Goal: Communication & Community: Participate in discussion

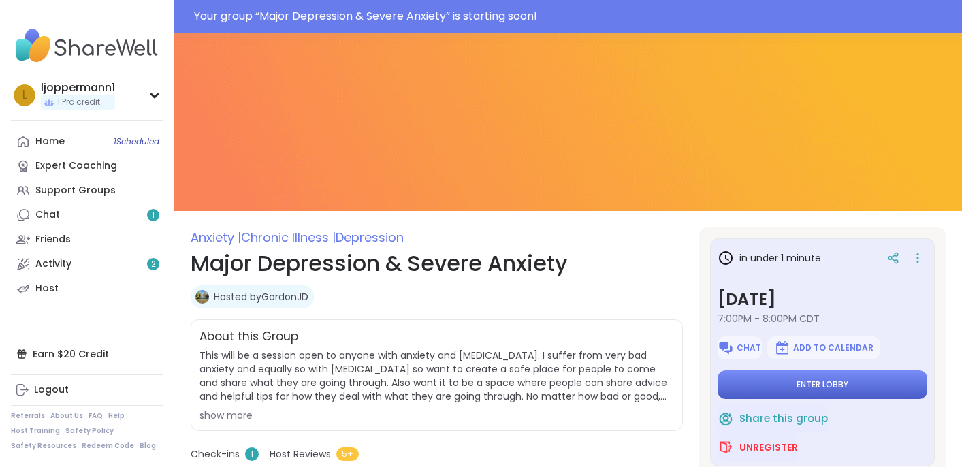
click at [802, 381] on span "Enter lobby" at bounding box center [822, 384] width 52 height 11
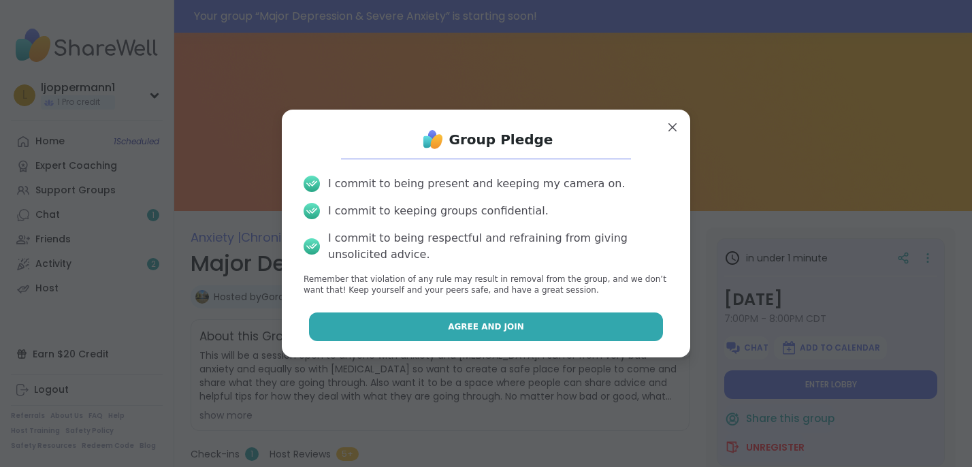
click at [523, 324] on button "Agree and Join" at bounding box center [486, 326] width 355 height 29
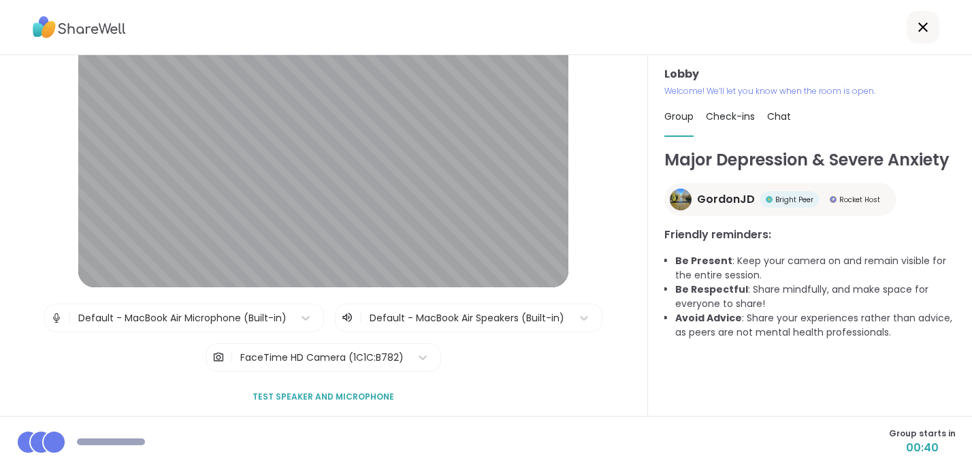
scroll to position [61, 0]
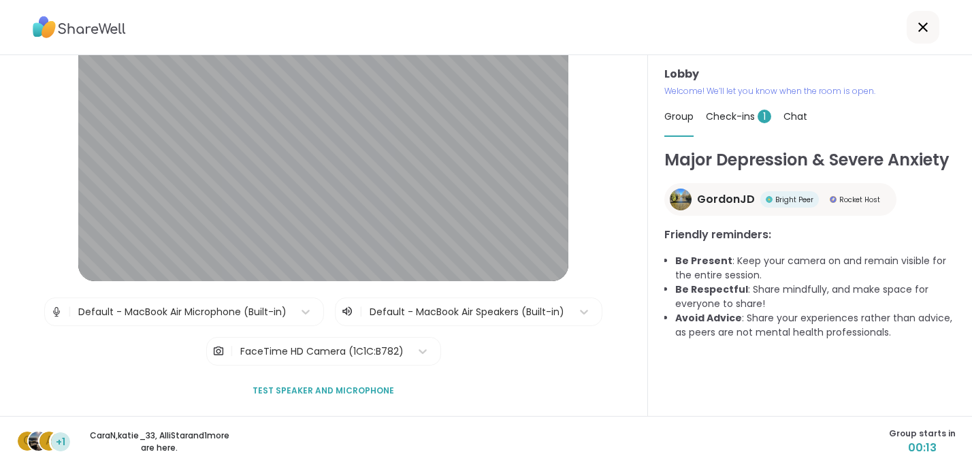
click at [342, 389] on span "Test speaker and microphone" at bounding box center [323, 390] width 142 height 12
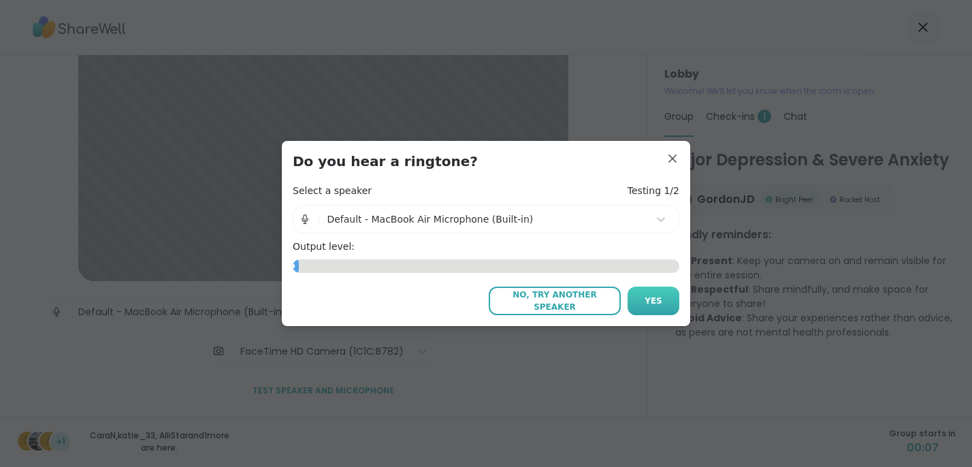
click at [644, 297] on span "Yes" at bounding box center [653, 301] width 18 height 12
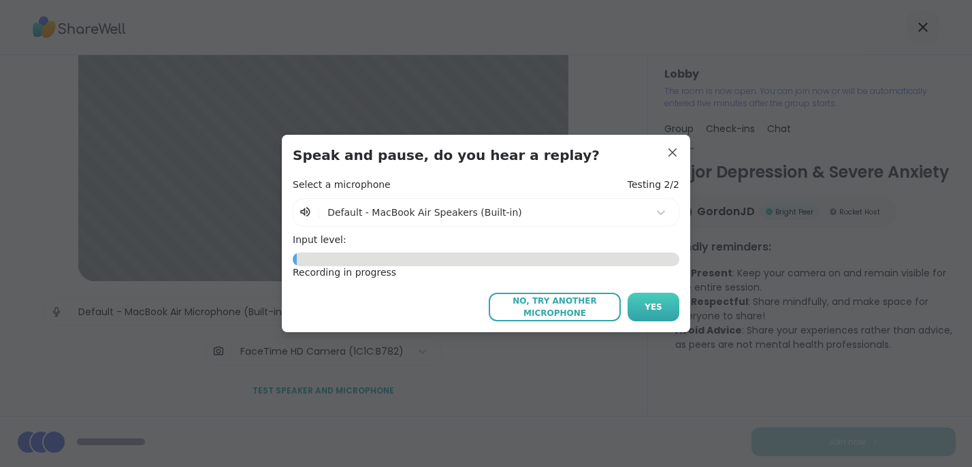
click at [647, 300] on button "Yes" at bounding box center [653, 307] width 52 height 29
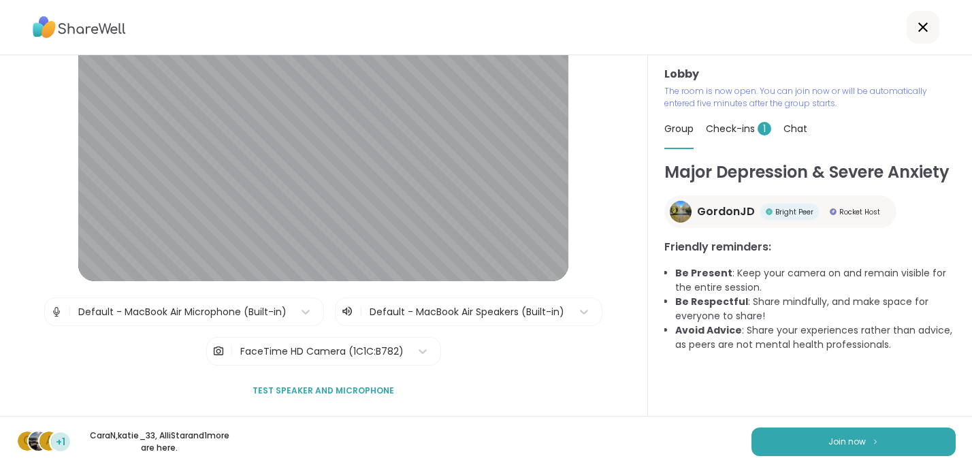
click at [737, 127] on span "Check-ins 1" at bounding box center [738, 129] width 65 height 14
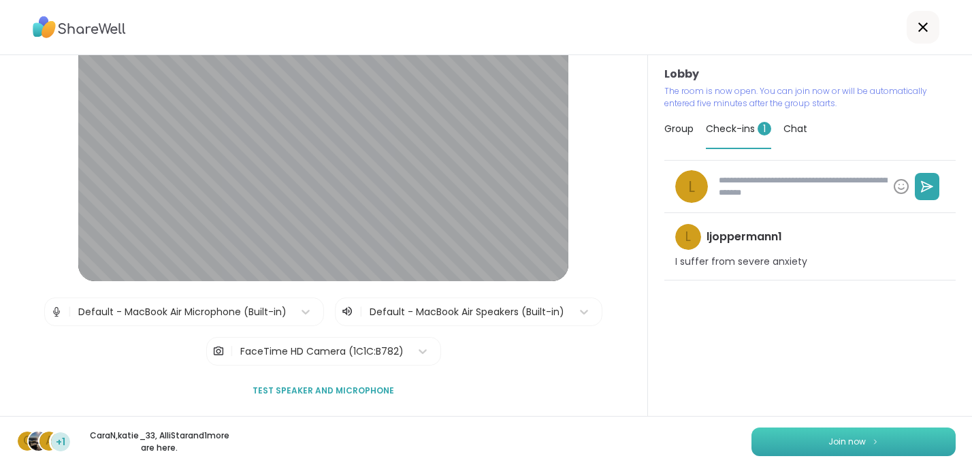
click at [828, 442] on span "Join now" at bounding box center [846, 442] width 37 height 12
type textarea "*"
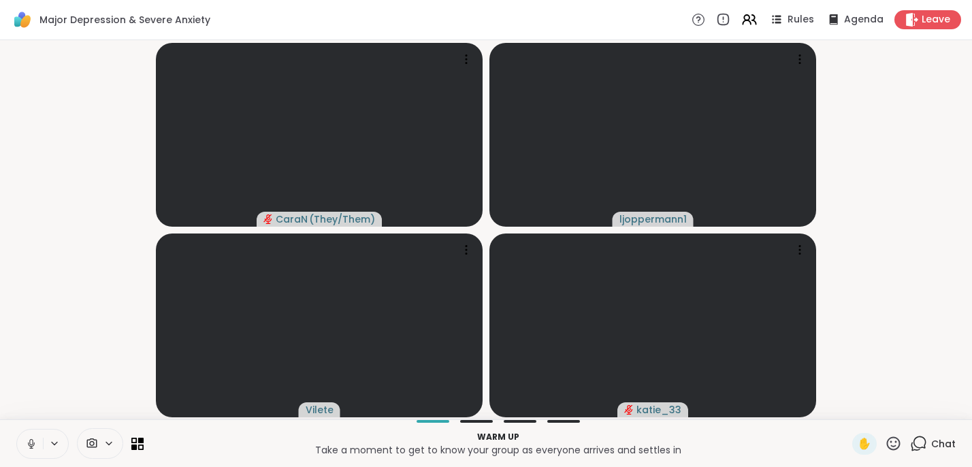
scroll to position [0, 4]
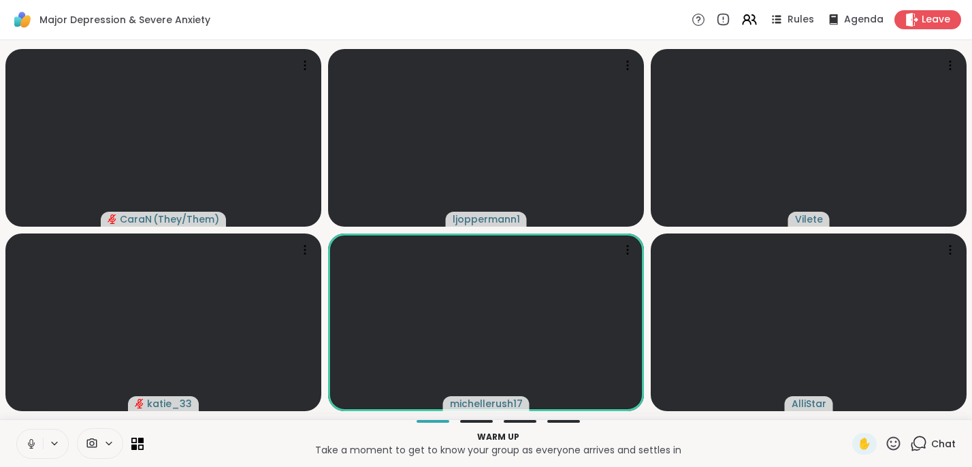
click at [31, 442] on icon at bounding box center [31, 444] width 12 height 12
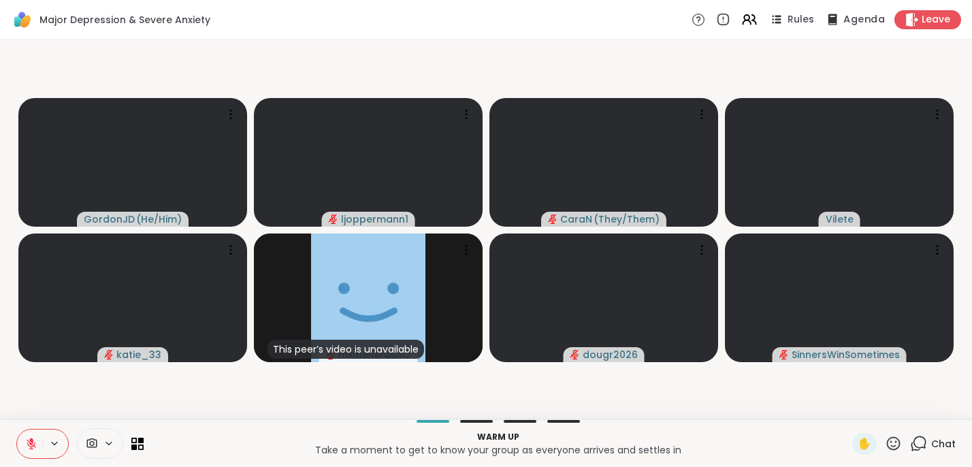
click at [853, 18] on span "Agenda" at bounding box center [864, 20] width 42 height 14
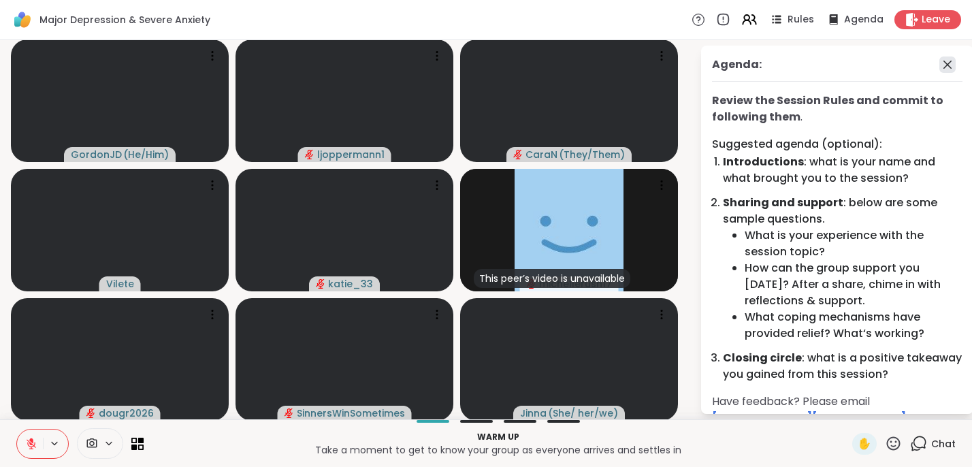
click at [943, 65] on icon at bounding box center [947, 65] width 8 height 8
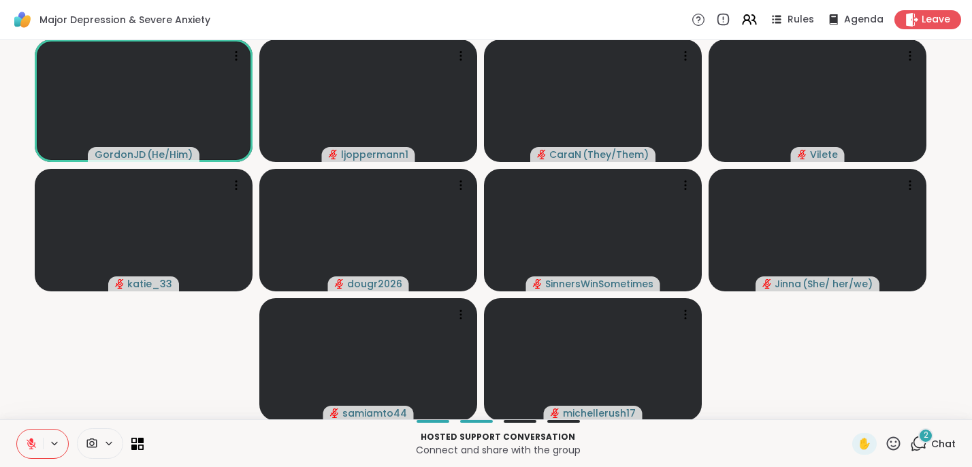
click at [33, 444] on icon at bounding box center [32, 444] width 10 height 10
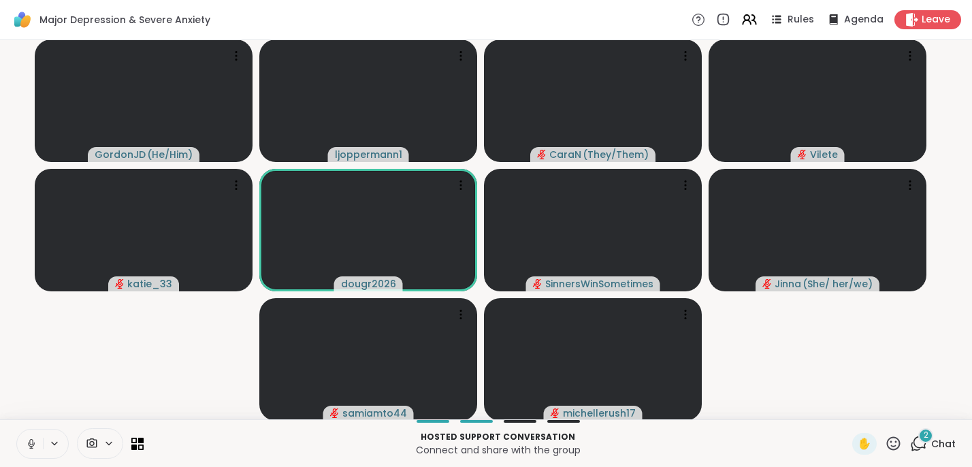
click at [33, 443] on icon at bounding box center [31, 444] width 12 height 12
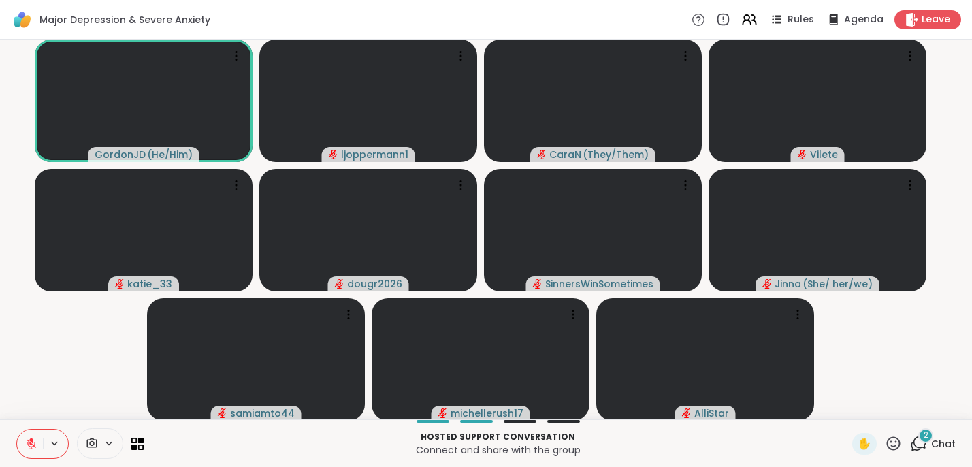
click at [923, 438] on span "2" at bounding box center [925, 435] width 5 height 12
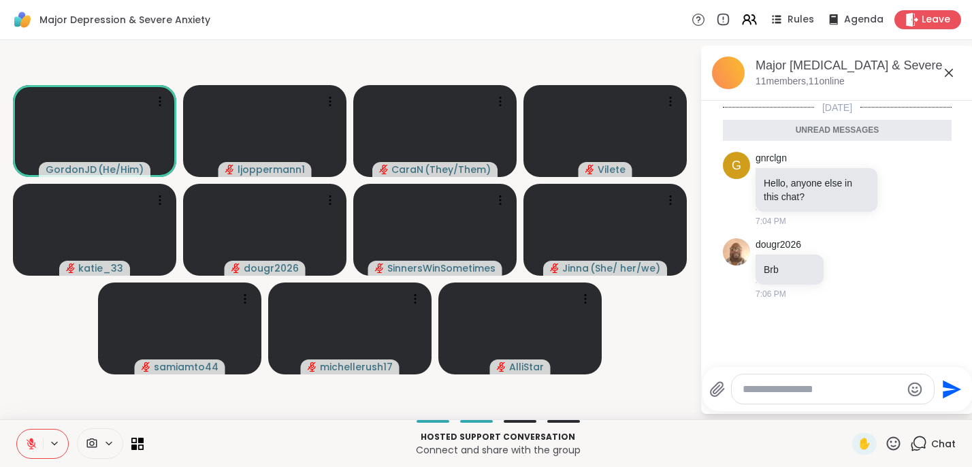
click at [950, 71] on icon at bounding box center [948, 73] width 16 height 16
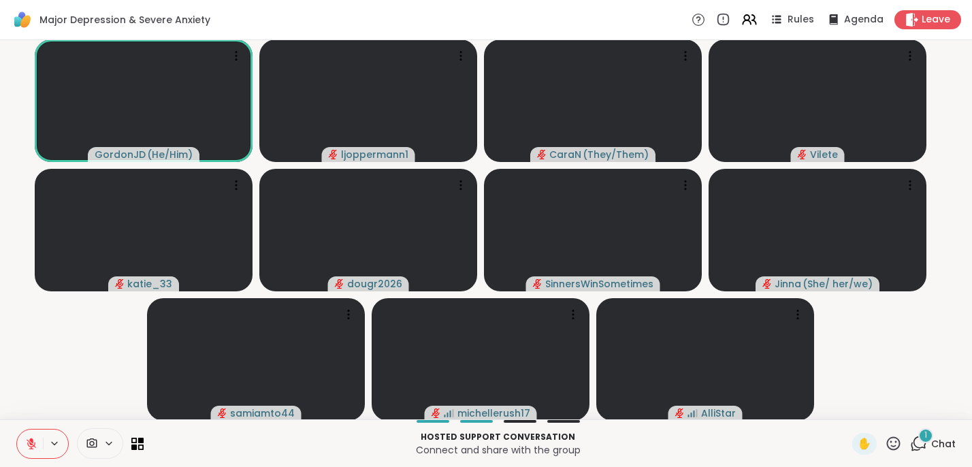
click at [924, 438] on span "1" at bounding box center [925, 435] width 3 height 12
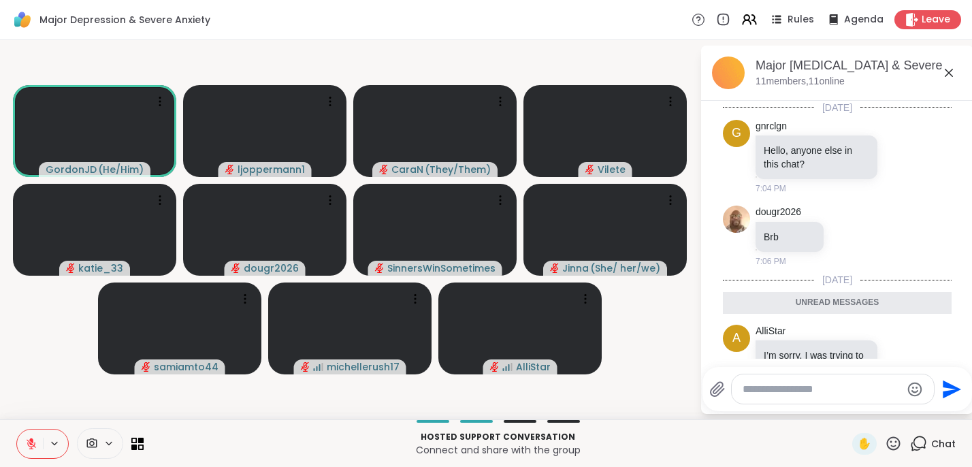
scroll to position [73, 0]
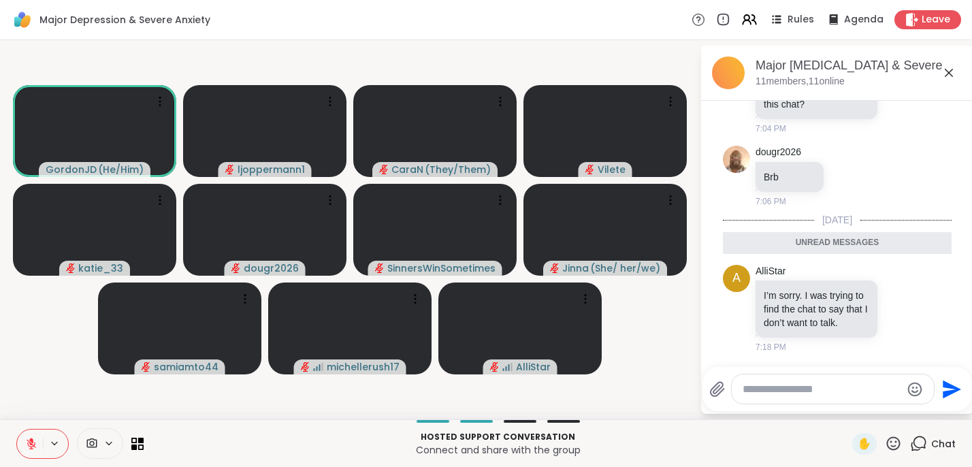
click at [948, 71] on icon at bounding box center [948, 73] width 16 height 16
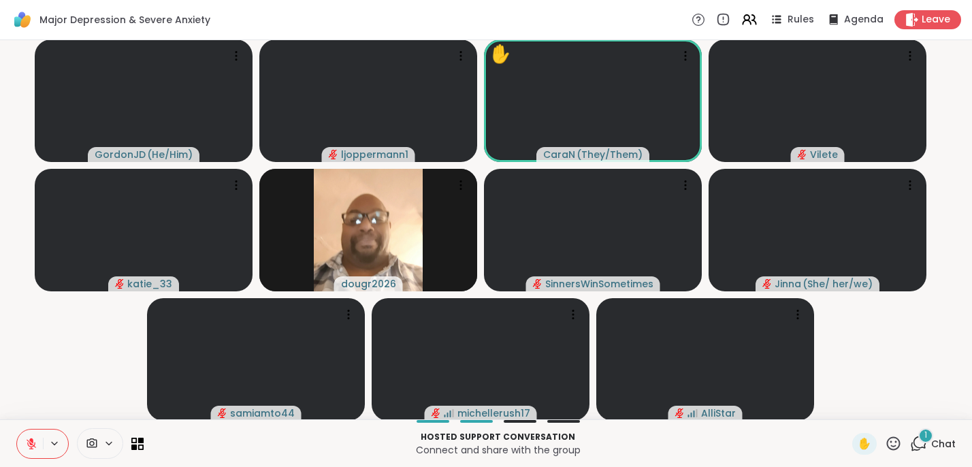
click at [924, 438] on span "1" at bounding box center [925, 435] width 3 height 12
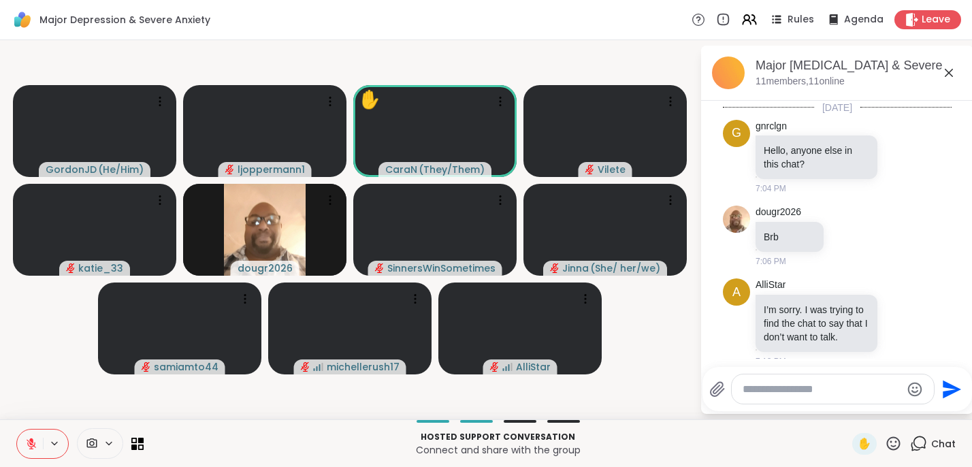
scroll to position [146, 0]
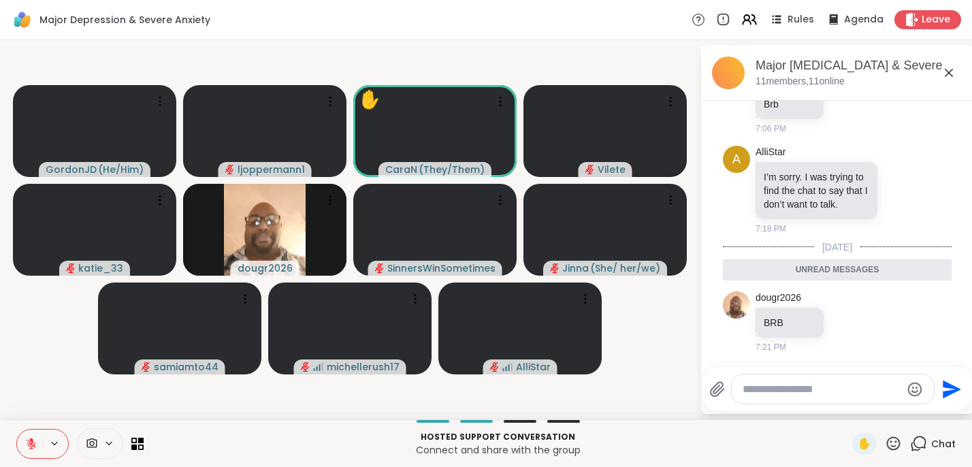
click at [951, 69] on icon at bounding box center [948, 73] width 16 height 16
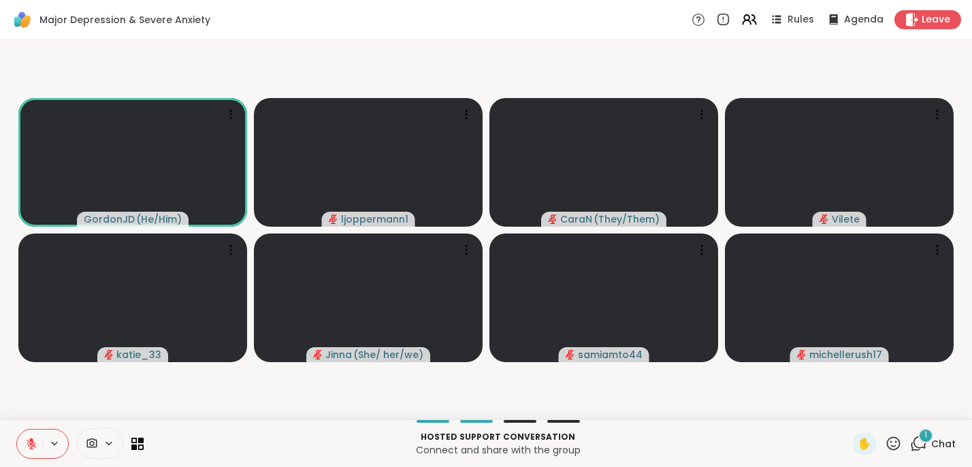
click at [31, 440] on icon at bounding box center [31, 440] width 4 height 5
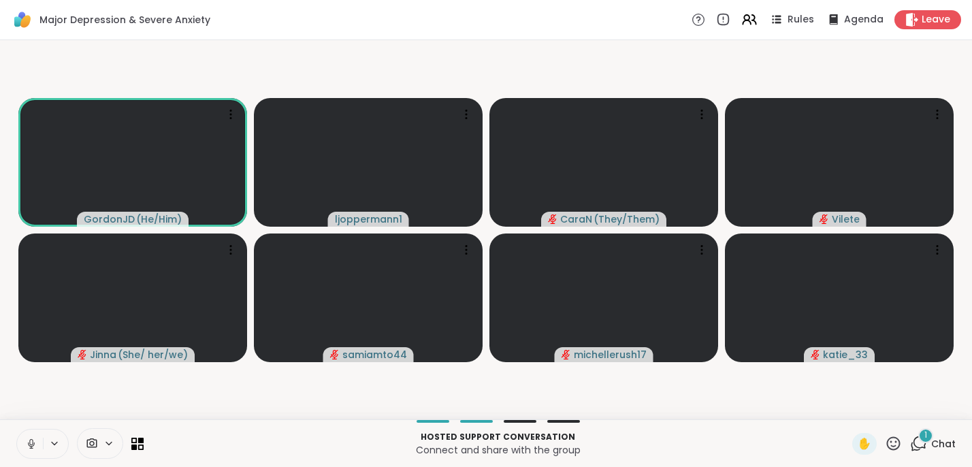
click at [31, 442] on icon at bounding box center [31, 444] width 12 height 12
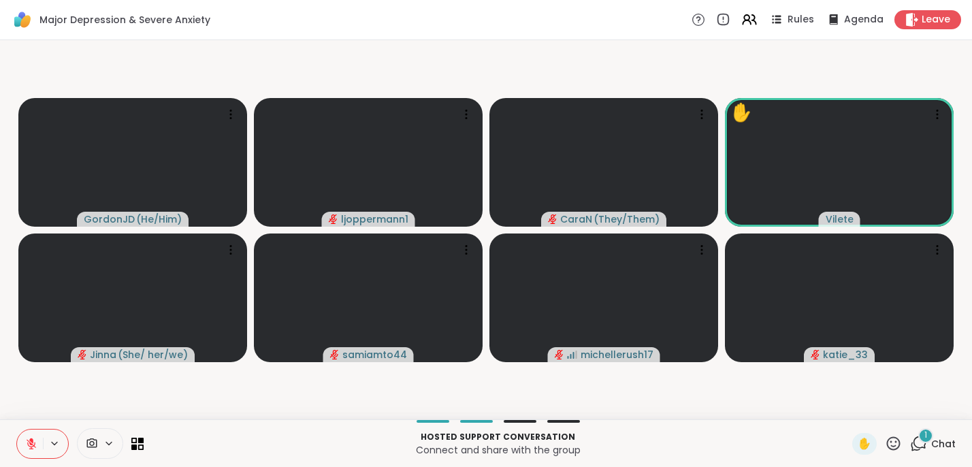
click at [31, 442] on icon at bounding box center [31, 444] width 12 height 12
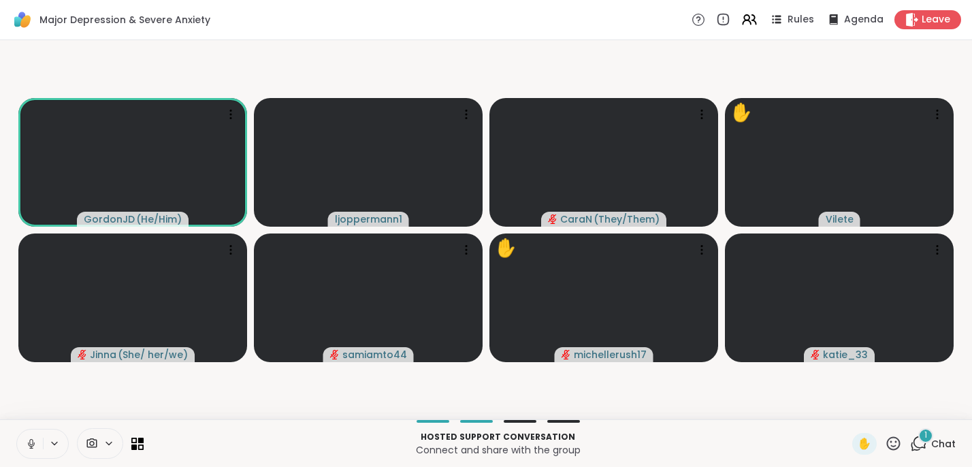
click at [33, 443] on icon at bounding box center [31, 444] width 12 height 12
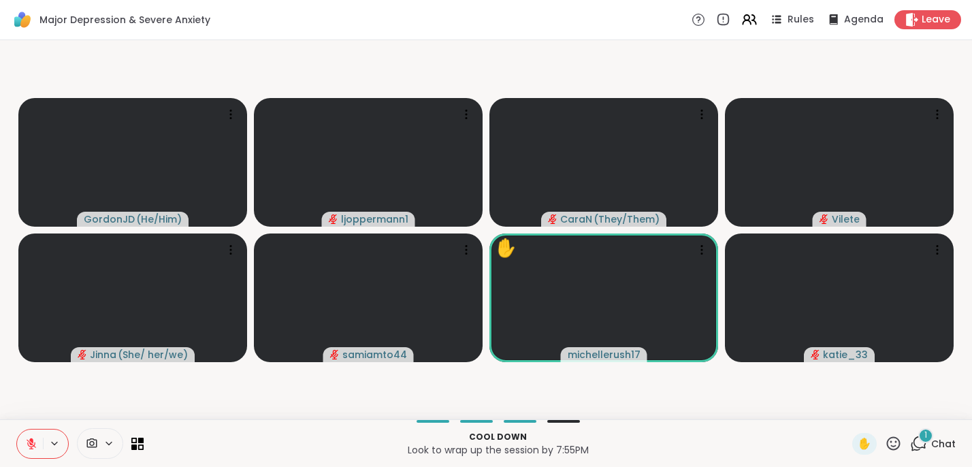
click at [33, 443] on icon at bounding box center [31, 444] width 12 height 12
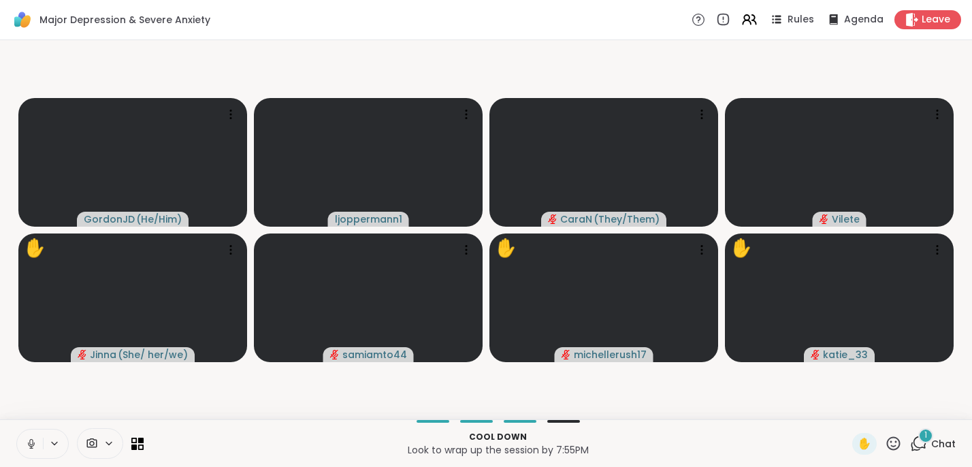
click at [33, 443] on icon at bounding box center [31, 444] width 12 height 12
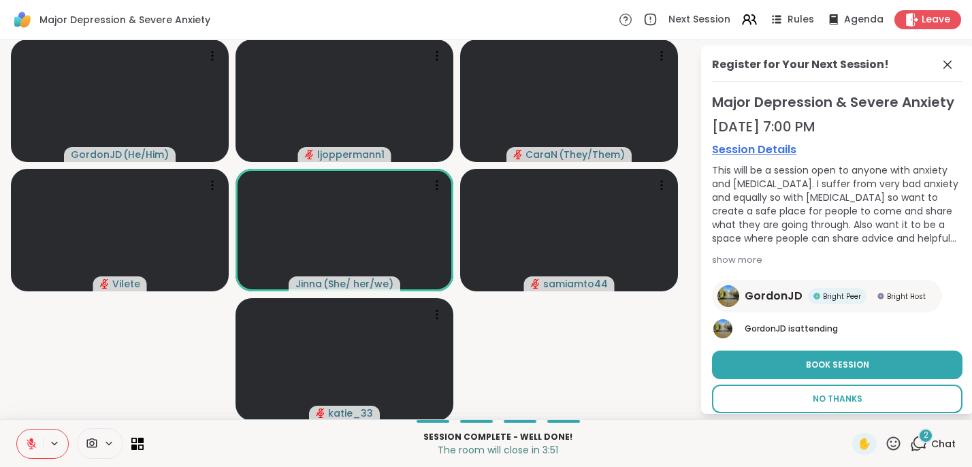
click at [829, 397] on span "No Thanks" at bounding box center [838, 399] width 50 height 12
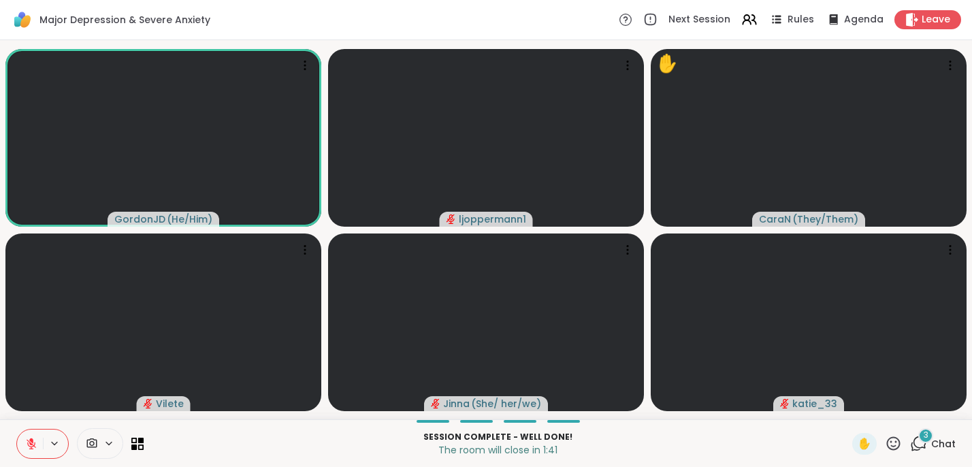
click at [923, 435] on span "3" at bounding box center [925, 435] width 5 height 12
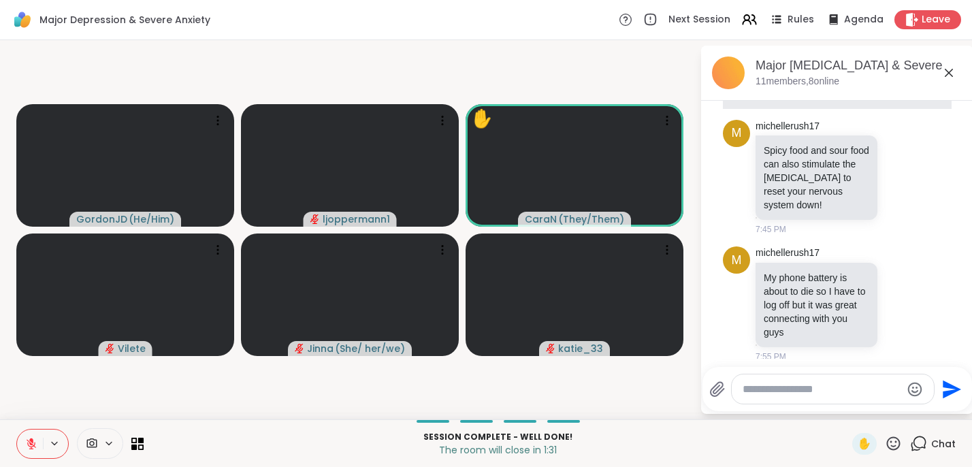
scroll to position [374, 0]
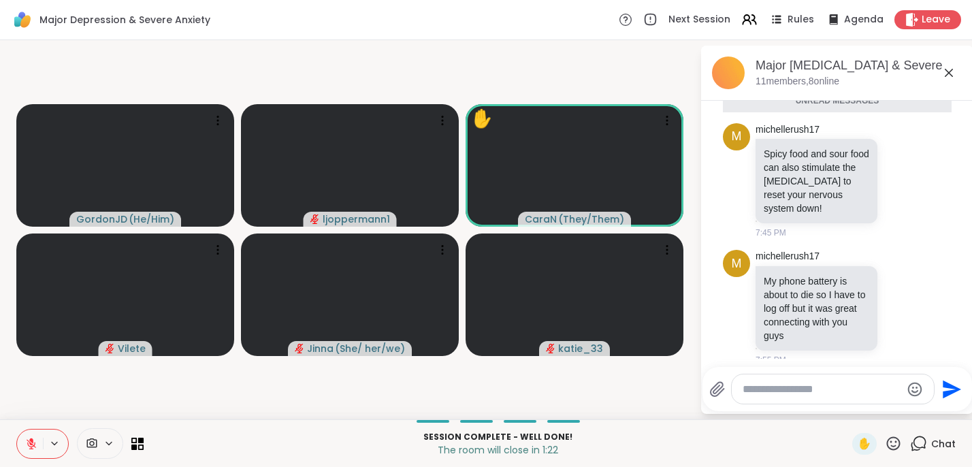
click at [949, 69] on icon at bounding box center [948, 73] width 16 height 16
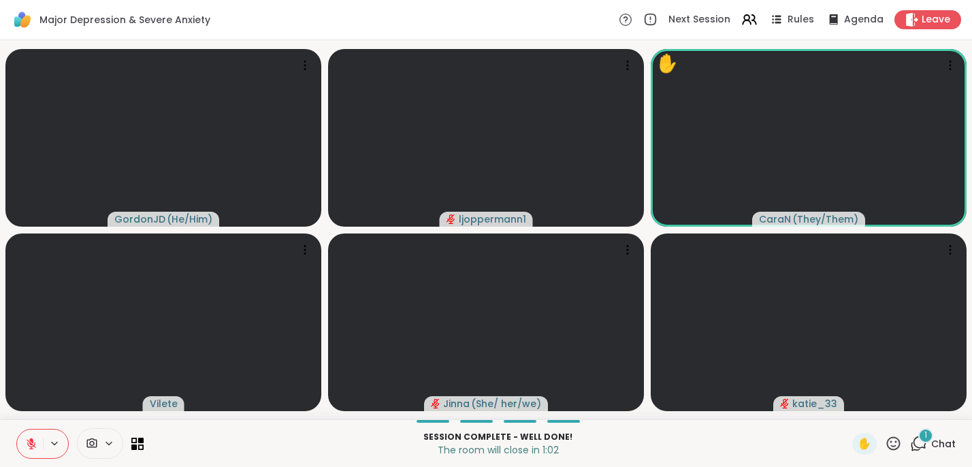
click at [918, 438] on div "1" at bounding box center [925, 435] width 15 height 15
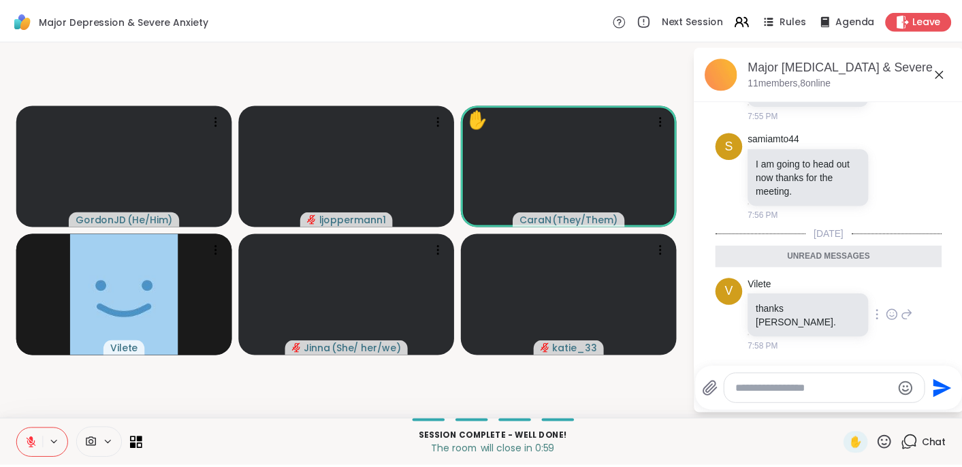
scroll to position [600, 0]
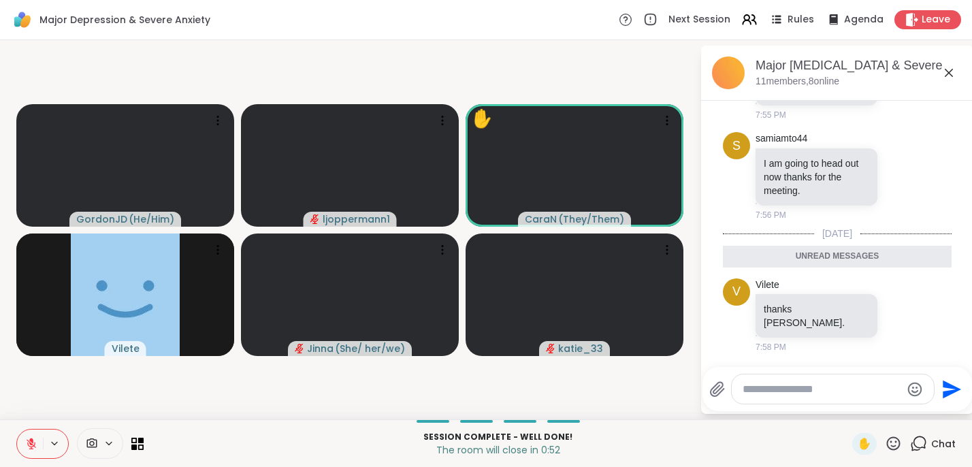
click at [949, 71] on icon at bounding box center [949, 73] width 8 height 8
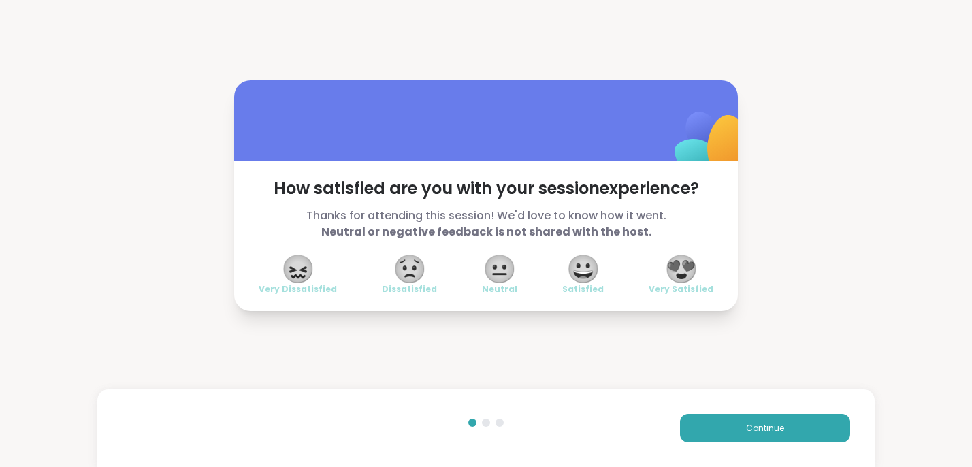
click at [579, 267] on span "😀" at bounding box center [583, 269] width 34 height 24
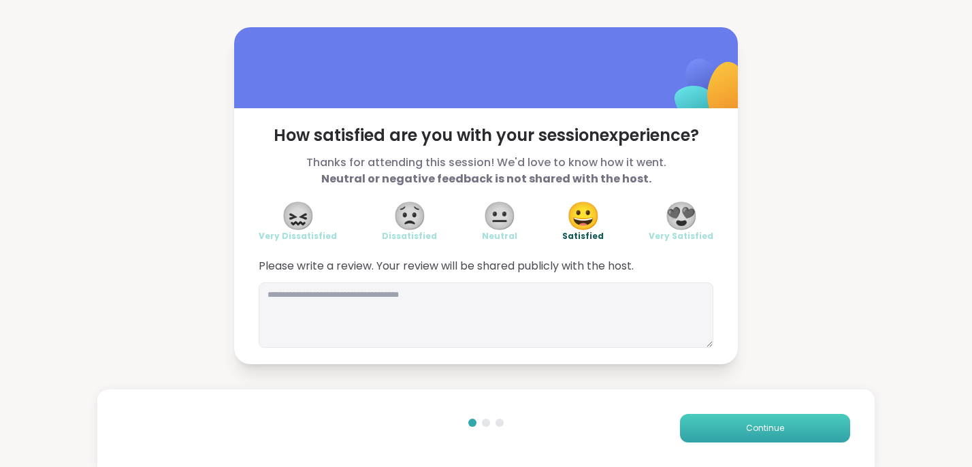
click at [757, 425] on span "Continue" at bounding box center [765, 428] width 38 height 12
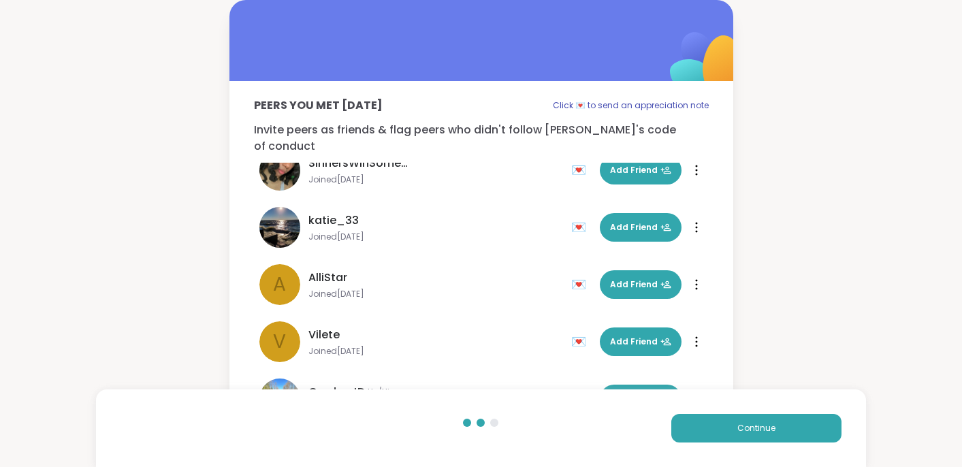
scroll to position [308, 0]
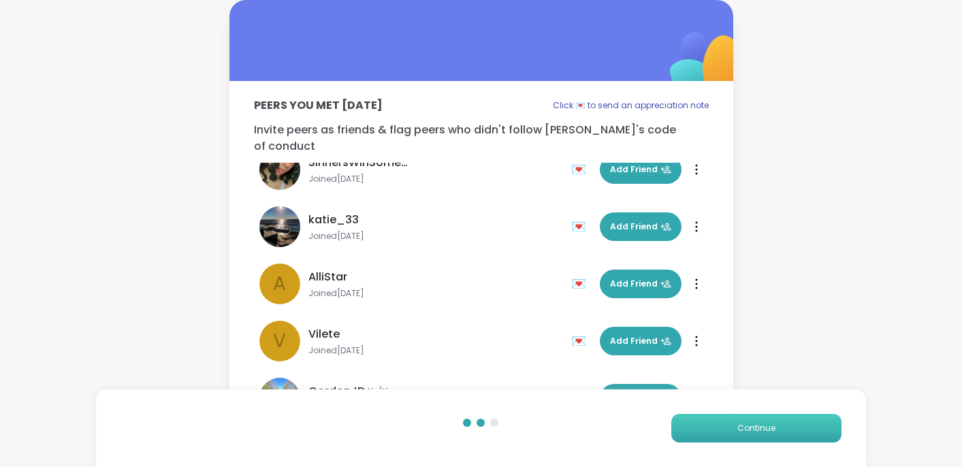
click at [732, 430] on button "Continue" at bounding box center [756, 428] width 170 height 29
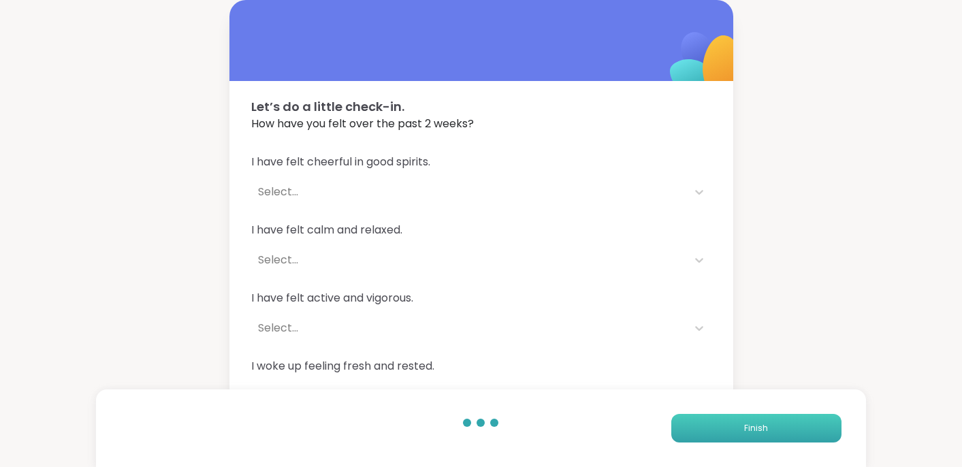
click at [744, 426] on button "Finish" at bounding box center [756, 428] width 170 height 29
